Goal: Information Seeking & Learning: Check status

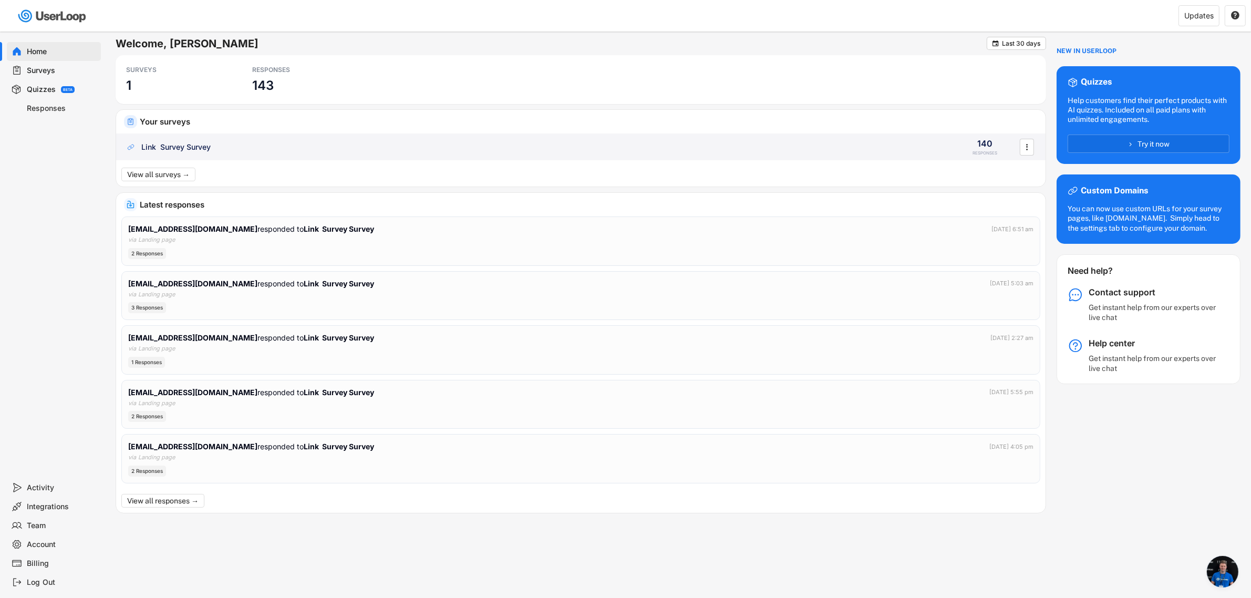
click at [188, 152] on div "Link Survey Survey 140 RESPONSES " at bounding box center [580, 146] width 929 height 27
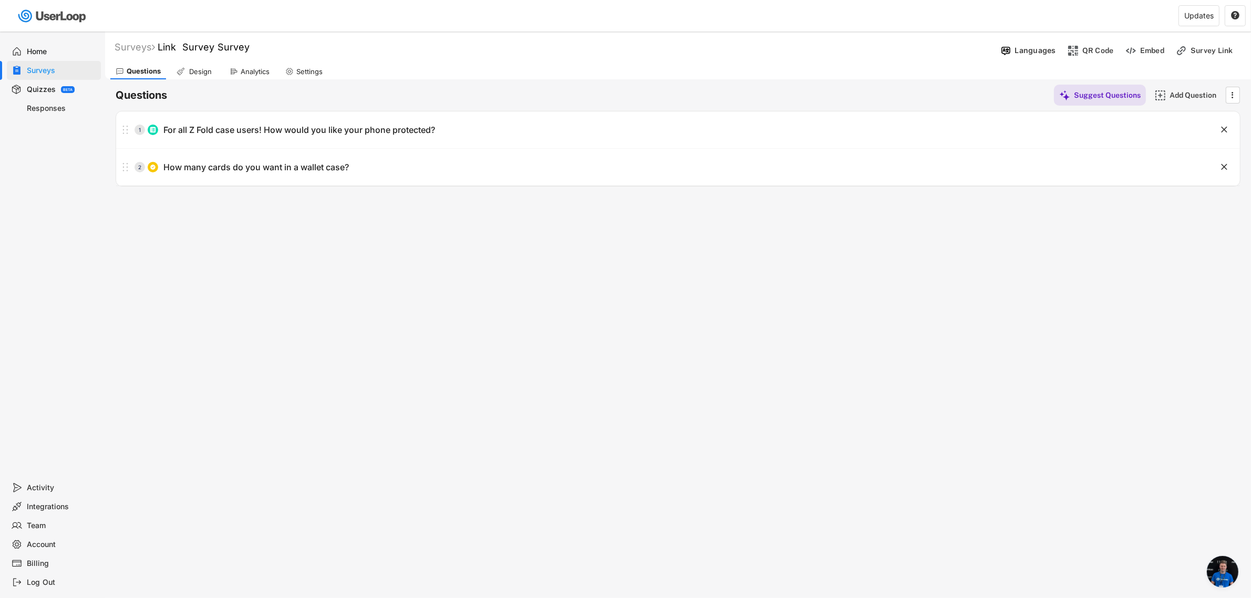
click at [255, 79] on div "Analytics" at bounding box center [249, 72] width 50 height 16
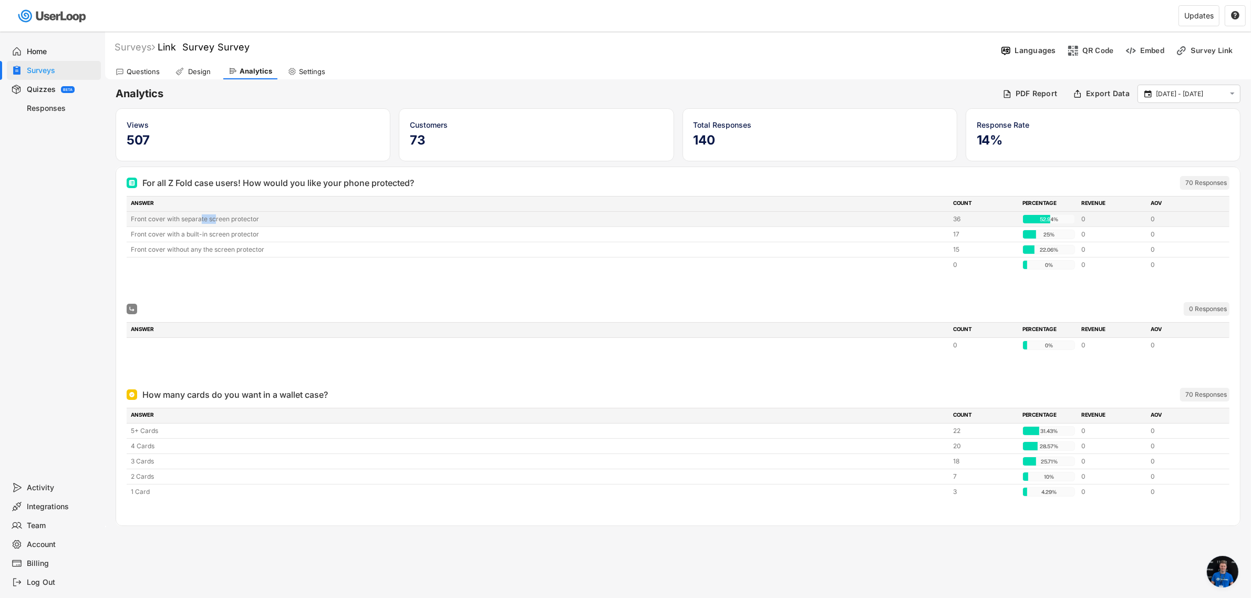
drag, startPoint x: 200, startPoint y: 222, endPoint x: 215, endPoint y: 222, distance: 15.2
click at [215, 222] on div "Front cover with separate screen protector" at bounding box center [539, 218] width 816 height 9
click at [253, 220] on div "Front cover with separate screen protector" at bounding box center [539, 218] width 816 height 9
drag, startPoint x: 261, startPoint y: 220, endPoint x: 119, endPoint y: 222, distance: 141.9
click at [119, 222] on div "For all Z Fold case users! How would you like your phone protected? 70 Response…" at bounding box center [678, 273] width 1124 height 212
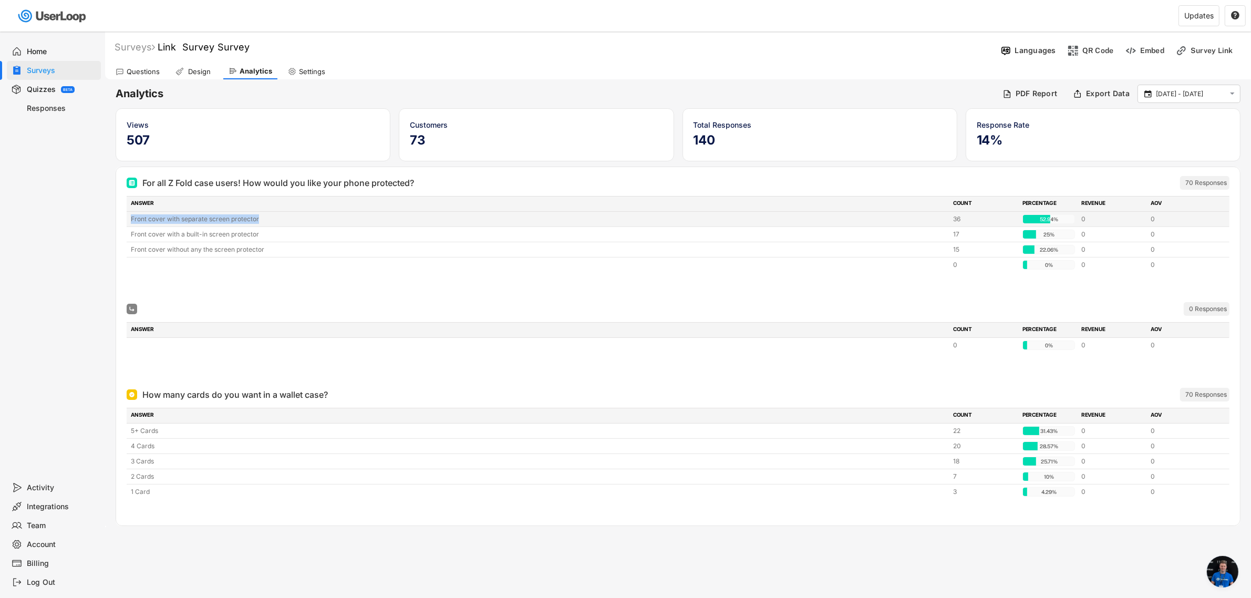
click at [140, 222] on div "Front cover with separate screen protector" at bounding box center [539, 218] width 816 height 9
click at [1041, 304] on div "0 Responses" at bounding box center [678, 309] width 1103 height 14
click at [1051, 219] on div "52.94%" at bounding box center [1049, 219] width 48 height 9
click at [1050, 219] on div "52.94% 52.94%" at bounding box center [1036, 219] width 27 height 8
click at [1091, 290] on div at bounding box center [678, 287] width 1103 height 21
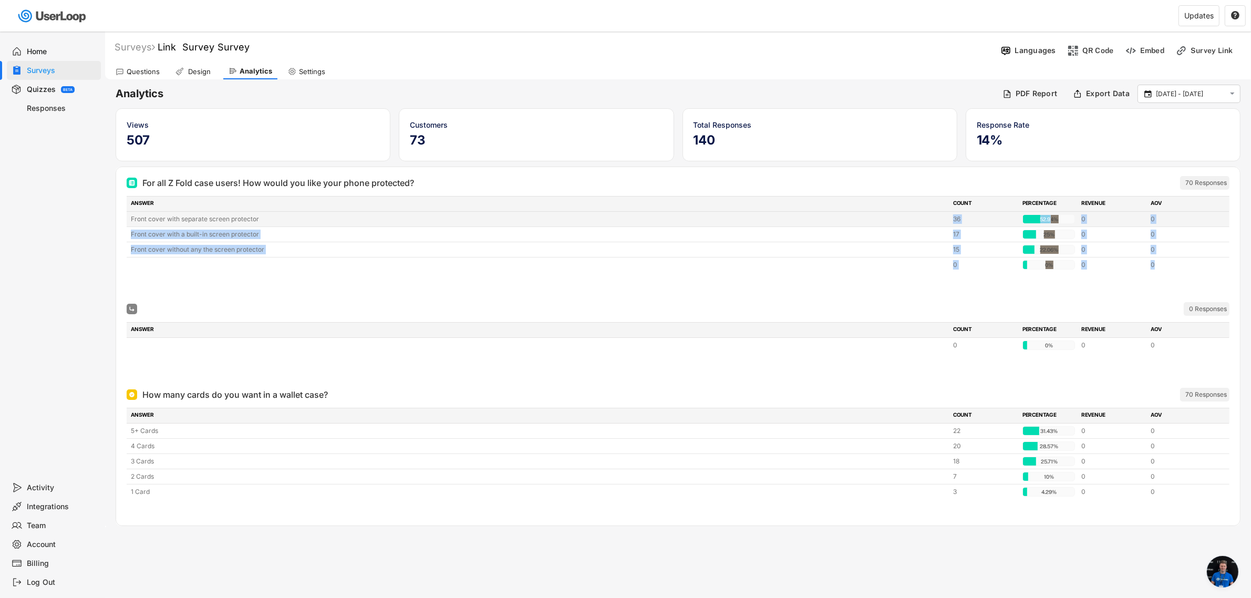
drag, startPoint x: 1062, startPoint y: 298, endPoint x: 753, endPoint y: 213, distance: 321.0
click at [755, 214] on div "For all Z Fold case users! How would you like your phone protected? 70 Response…" at bounding box center [678, 235] width 1103 height 126
click at [752, 213] on div "Front cover with separate screen protector 36 52.94% 52.94% 0 0" at bounding box center [678, 219] width 1103 height 15
click at [888, 293] on div at bounding box center [678, 287] width 1103 height 21
click at [696, 79] on div "Questions Design Analytics Settings" at bounding box center [678, 70] width 1146 height 18
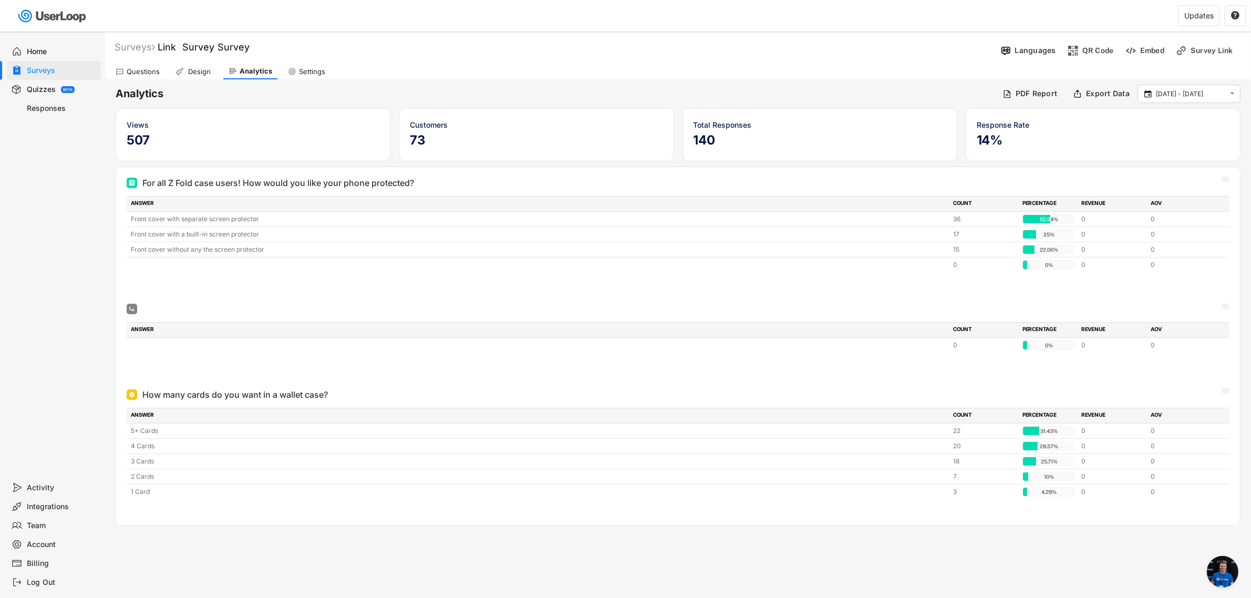
scroll to position [201, 0]
